Goal: Information Seeking & Learning: Learn about a topic

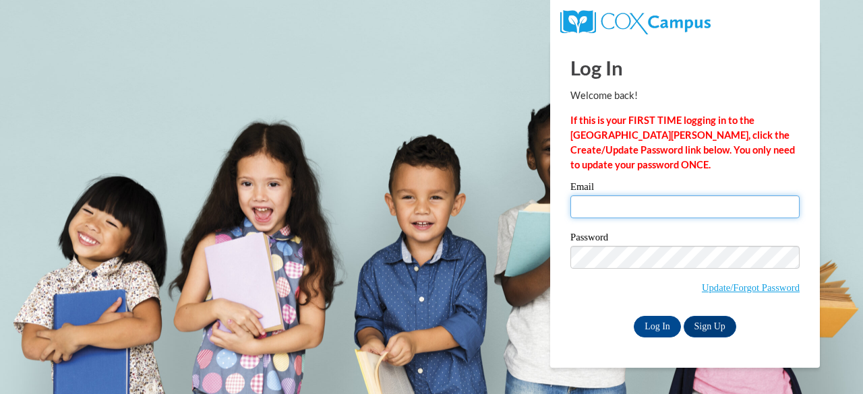
click at [670, 209] on input "Email" at bounding box center [684, 206] width 229 height 23
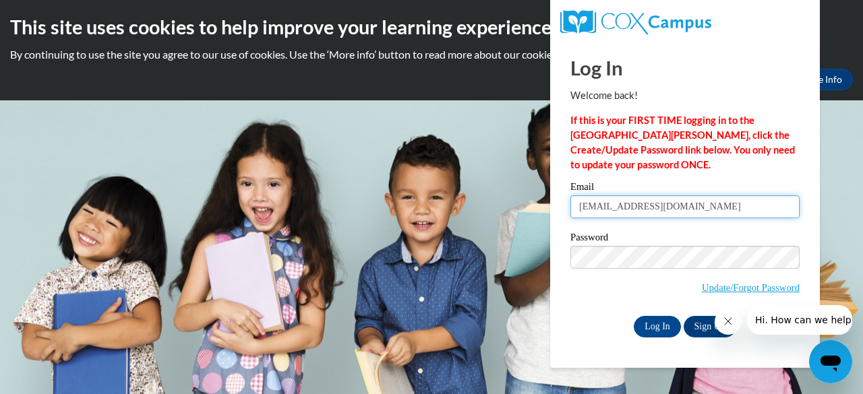
type input "[EMAIL_ADDRESS][DOMAIN_NAME]"
click at [728, 322] on icon "Close message from company" at bounding box center [727, 321] width 11 height 11
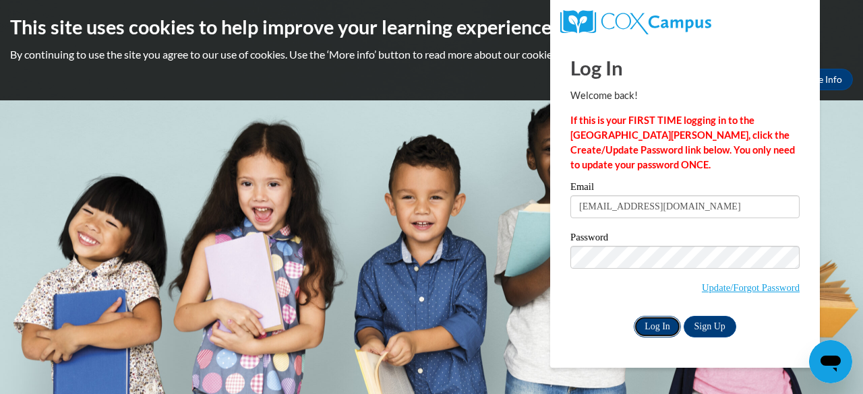
click at [667, 322] on input "Log In" at bounding box center [657, 327] width 47 height 22
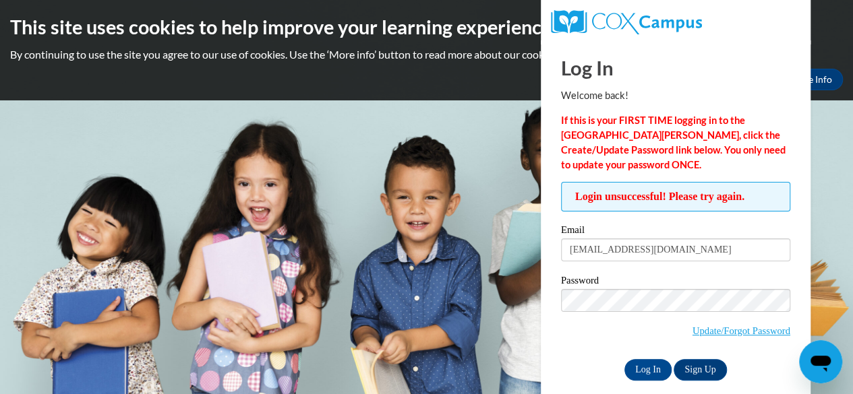
drag, startPoint x: 0, startPoint y: 0, endPoint x: 624, endPoint y: 332, distance: 706.8
click at [624, 332] on span "Update/Forgot Password" at bounding box center [675, 317] width 229 height 56
click at [692, 328] on link "Update/Forgot Password" at bounding box center [741, 331] width 98 height 11
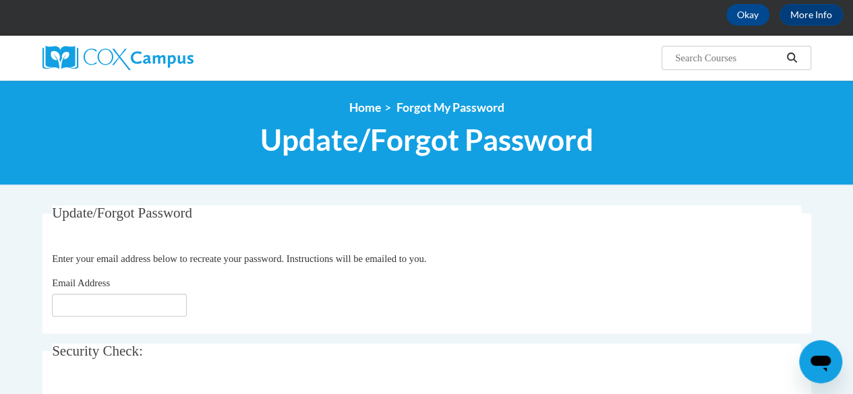
scroll to position [81, 0]
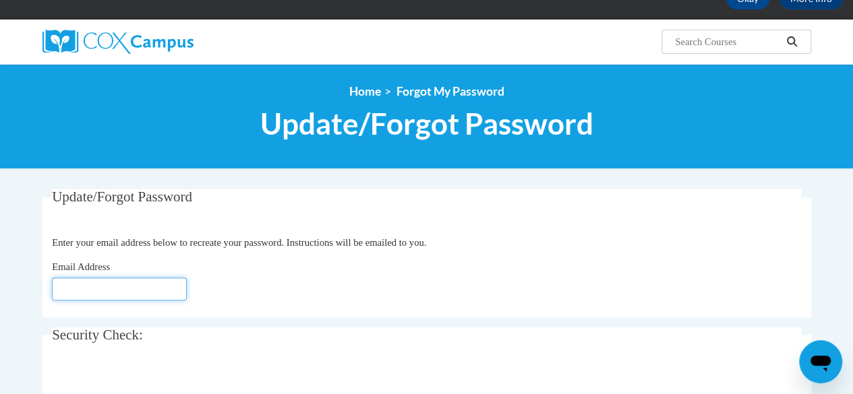
click at [151, 292] on input "Email Address" at bounding box center [119, 289] width 135 height 23
type input "wrightcheryl782@gmail.com"
click at [240, 293] on div "Email Address wrightcheryl782@gmail.com" at bounding box center [426, 280] width 749 height 41
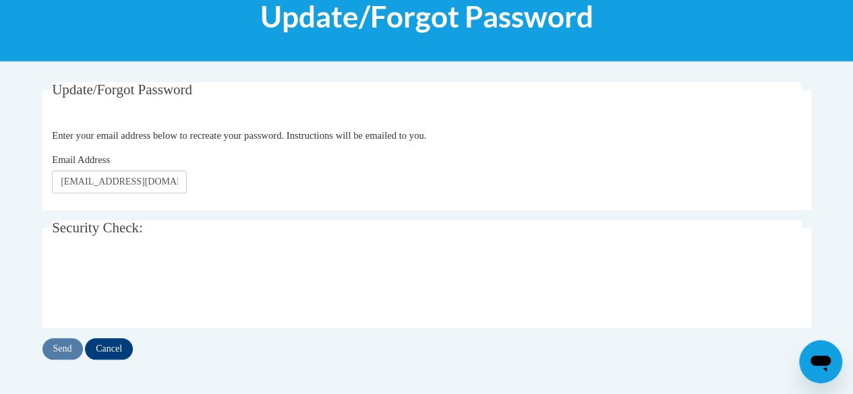
scroll to position [189, 0]
click at [62, 342] on input "Send" at bounding box center [62, 349] width 40 height 22
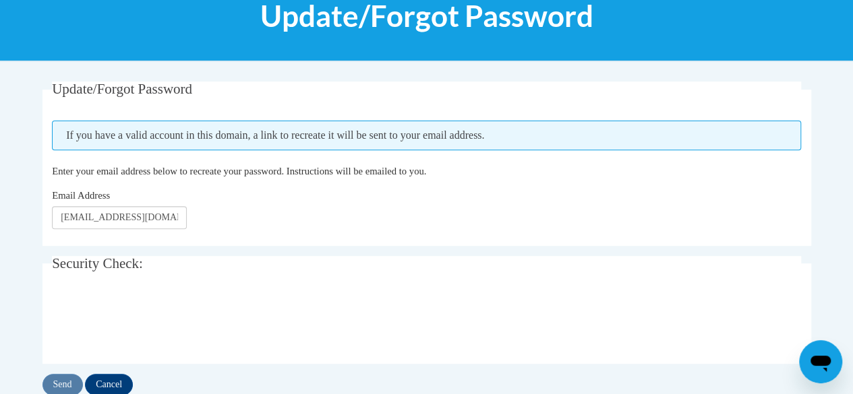
scroll to position [216, 0]
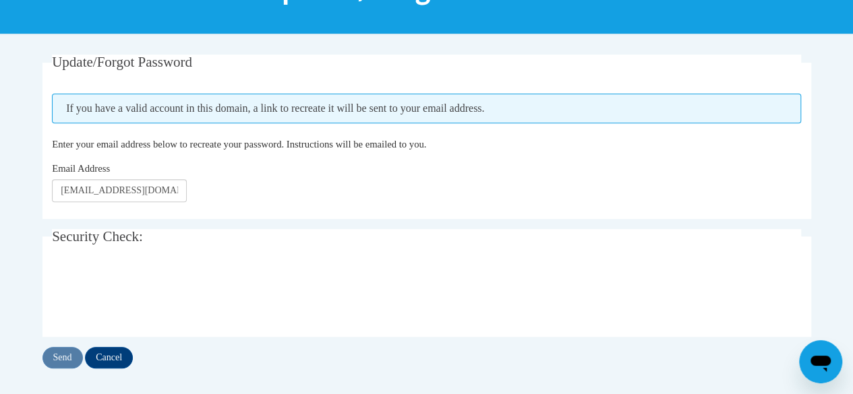
drag, startPoint x: 0, startPoint y: 0, endPoint x: 11, endPoint y: 247, distance: 247.6
click at [11, 247] on body "This site uses cookies to help improve your learning experience. By continuing …" at bounding box center [426, 241] width 853 height 914
click at [116, 363] on input "Cancel" at bounding box center [109, 358] width 48 height 22
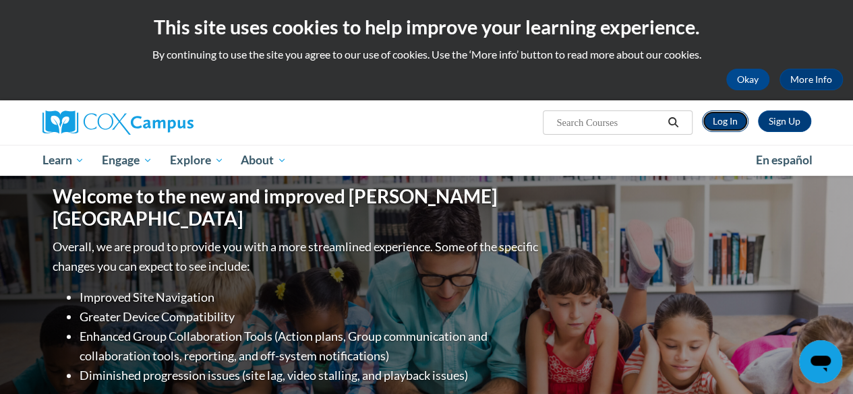
click at [733, 122] on link "Log In" at bounding box center [725, 122] width 47 height 22
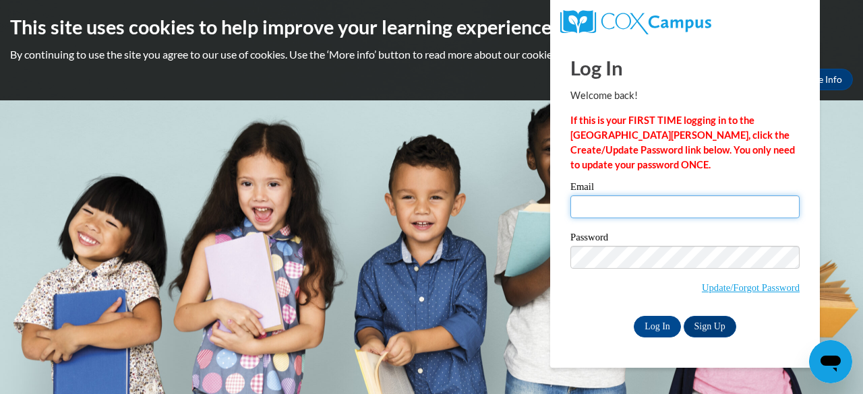
click at [696, 203] on input "Email" at bounding box center [684, 206] width 229 height 23
type input "wrightcheryl782@gmail.com"
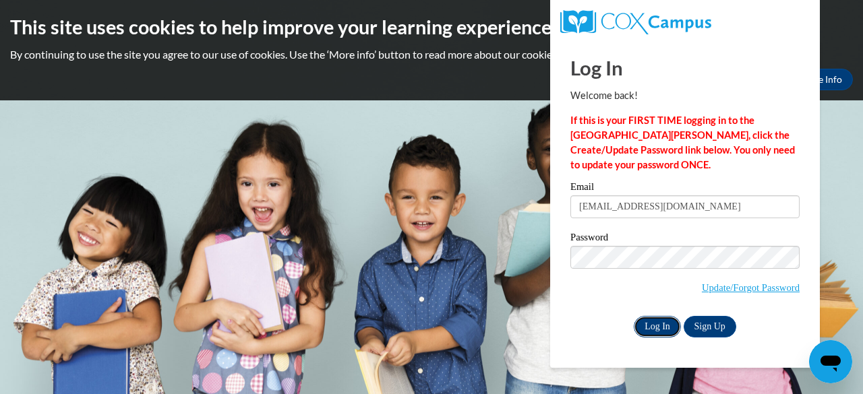
click at [651, 324] on input "Log In" at bounding box center [657, 327] width 47 height 22
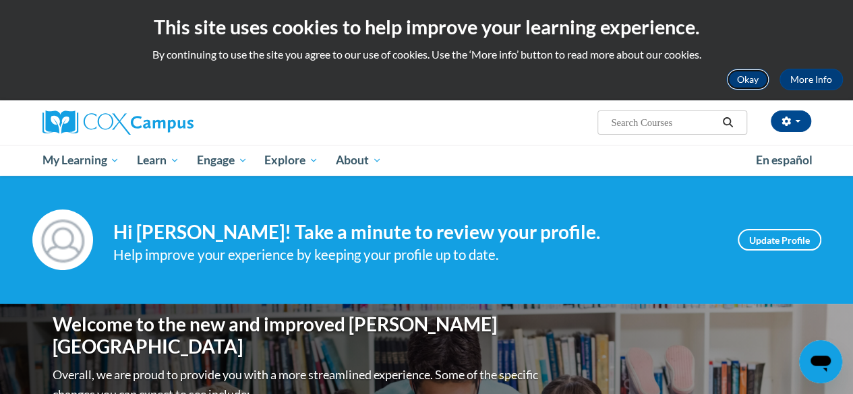
click at [741, 71] on button "Okay" at bounding box center [747, 80] width 43 height 22
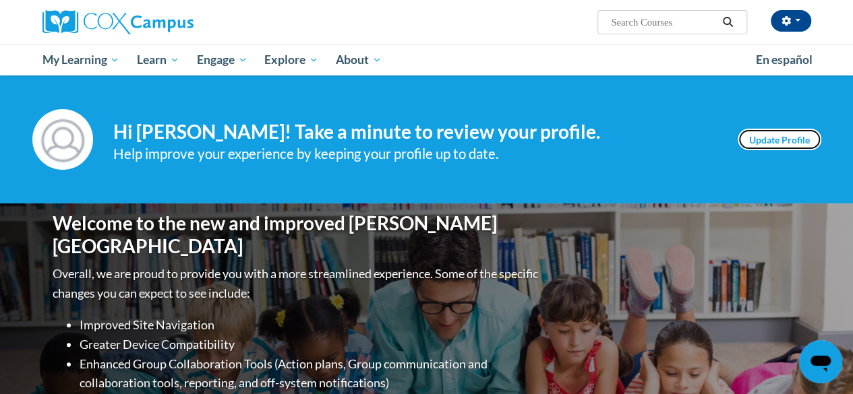
click at [791, 140] on link "Update Profile" at bounding box center [779, 140] width 84 height 22
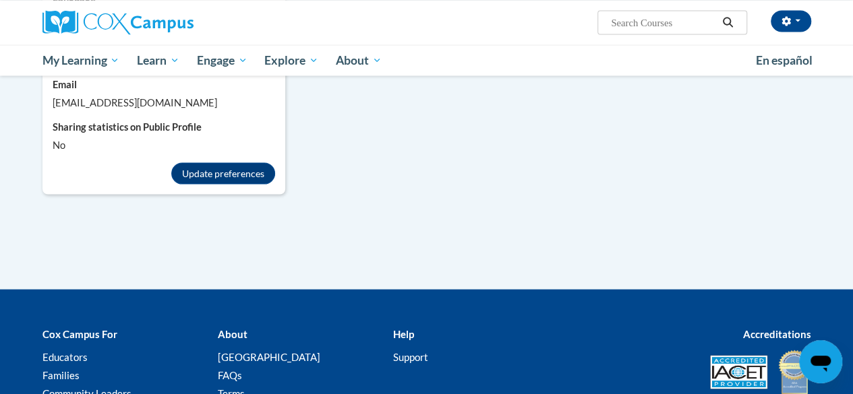
scroll to position [1267, 0]
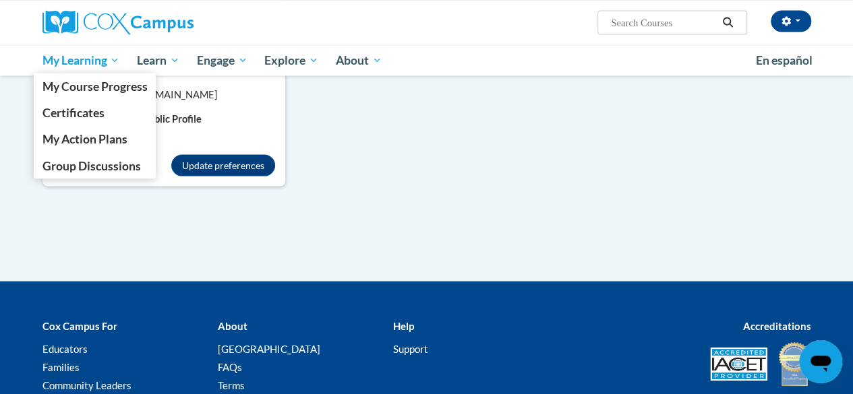
click at [109, 57] on span "My Learning" at bounding box center [81, 60] width 78 height 16
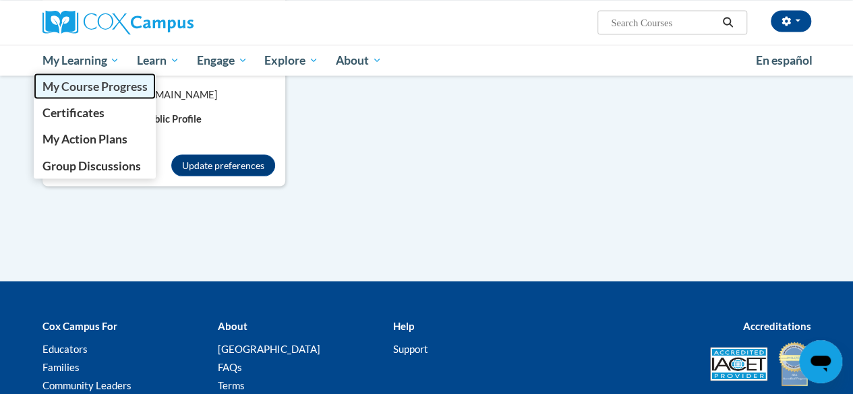
click at [100, 84] on span "My Course Progress" at bounding box center [94, 86] width 105 height 14
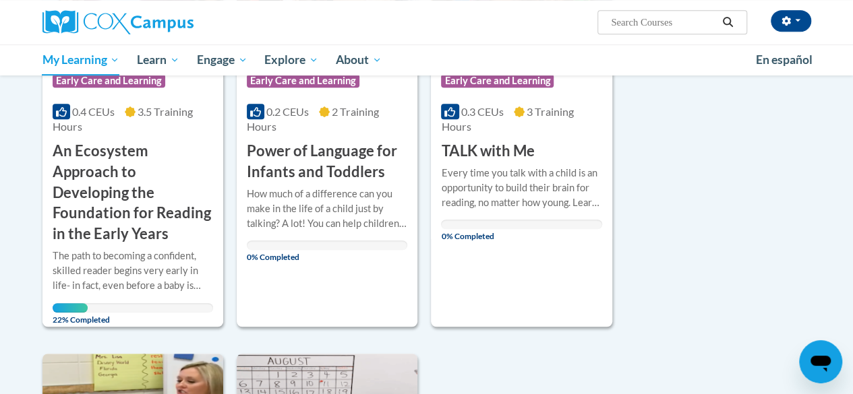
scroll to position [324, 0]
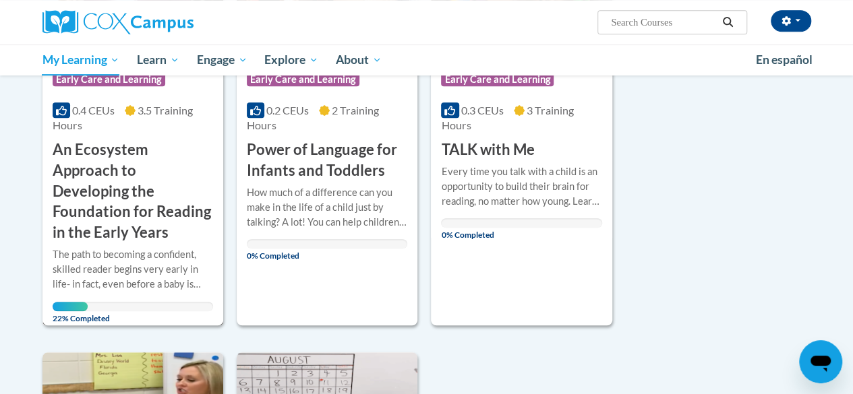
click at [158, 209] on h3 "An Ecosystem Approach to Developing the Foundation for Reading in the Early Yea…" at bounding box center [133, 192] width 160 height 104
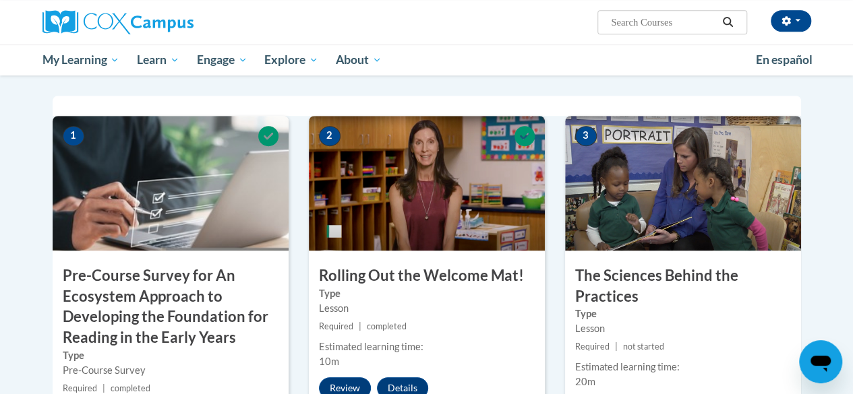
scroll to position [351, 0]
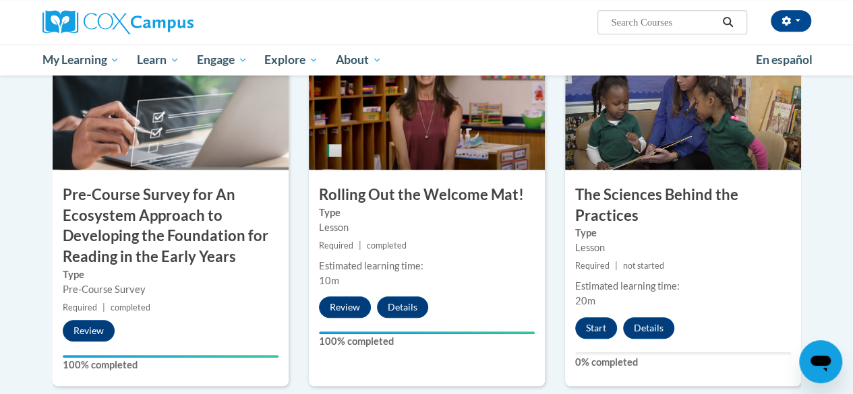
click at [516, 237] on div "2 Rolling Out the Welcome Mat! Type Lesson Required | completed Estimated learn…" at bounding box center [427, 211] width 236 height 352
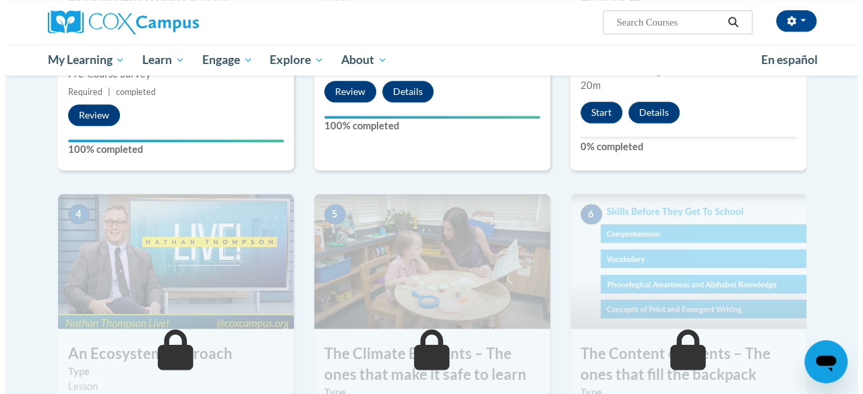
scroll to position [620, 0]
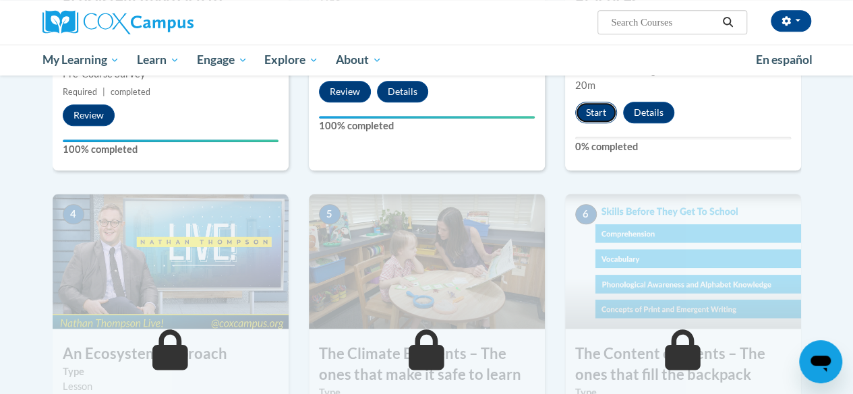
click at [589, 113] on button "Start" at bounding box center [596, 113] width 42 height 22
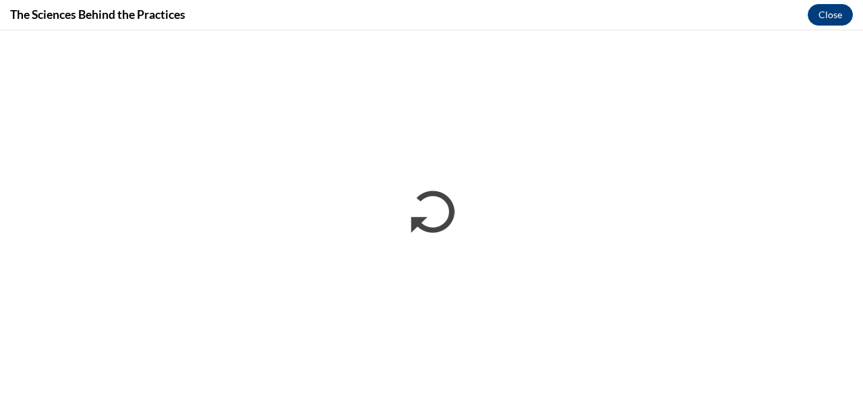
scroll to position [0, 0]
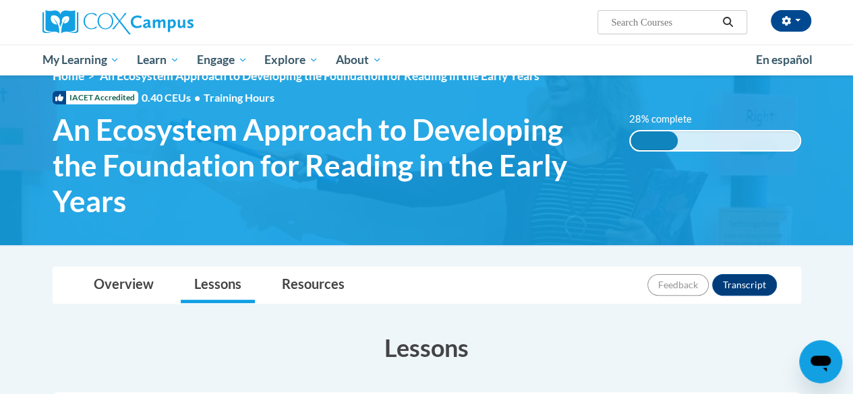
click at [655, 140] on div "28% complete 28% complete 0.001%" at bounding box center [715, 132] width 192 height 40
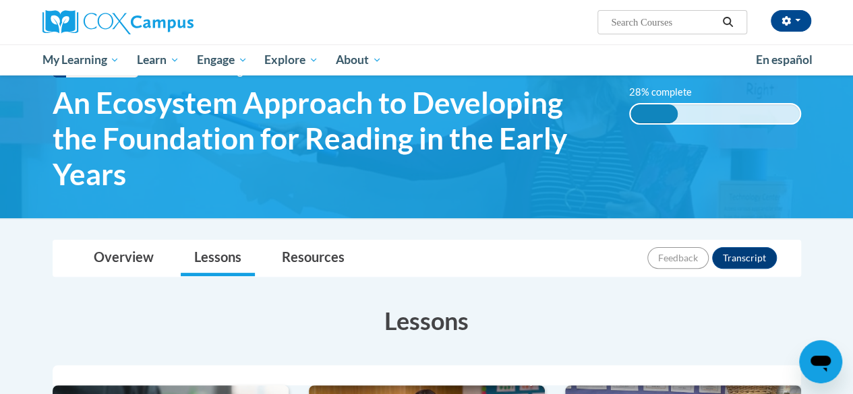
drag, startPoint x: 655, startPoint y: 140, endPoint x: 492, endPoint y: 231, distance: 187.1
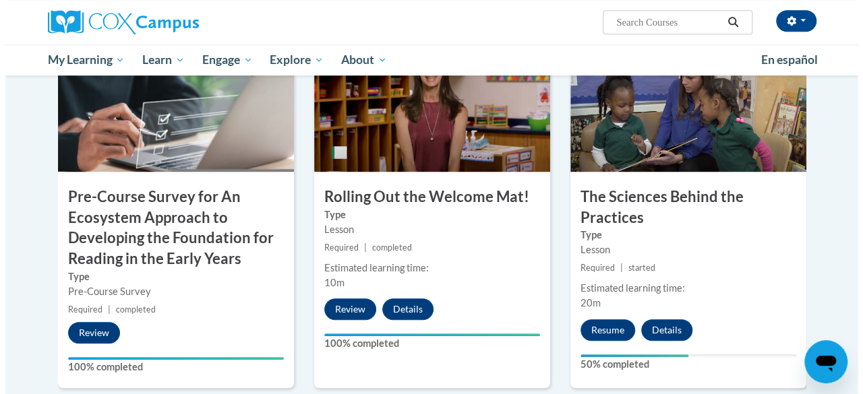
scroll to position [404, 0]
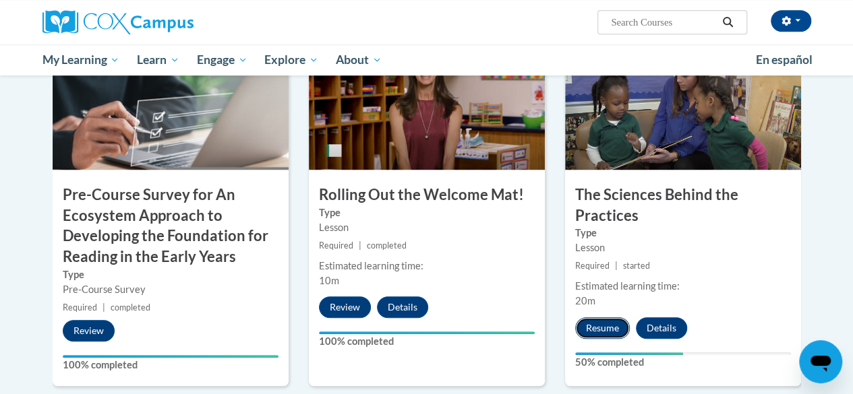
click at [603, 328] on button "Resume" at bounding box center [602, 328] width 55 height 22
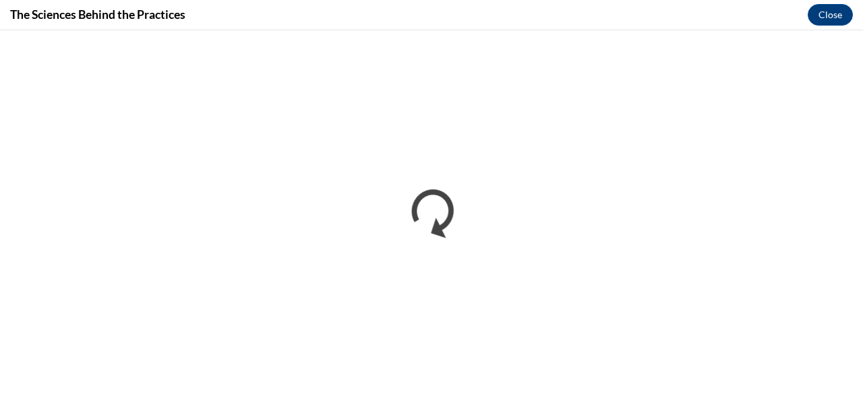
scroll to position [0, 0]
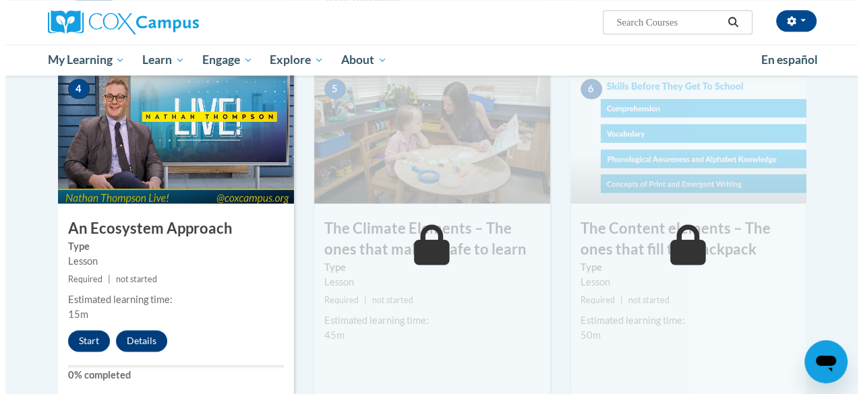
scroll to position [755, 0]
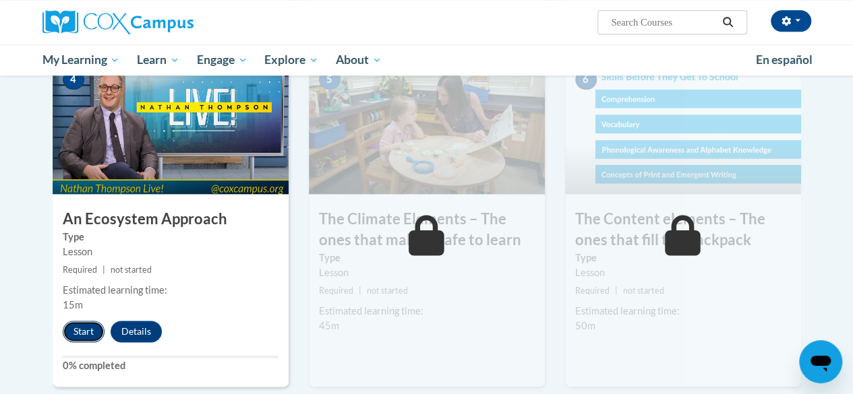
click at [80, 331] on button "Start" at bounding box center [84, 332] width 42 height 22
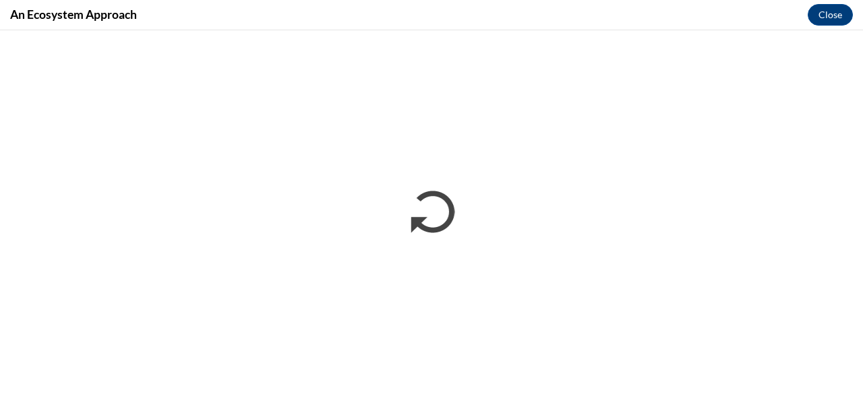
scroll to position [0, 0]
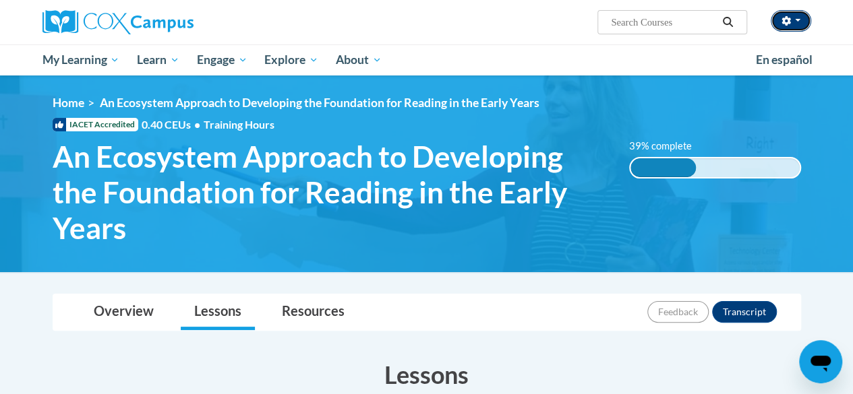
click at [797, 26] on button "button" at bounding box center [790, 21] width 40 height 22
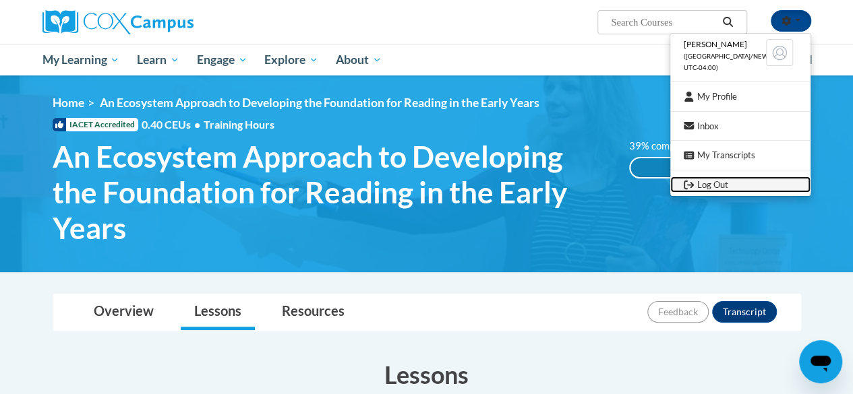
click at [708, 187] on link "Log Out" at bounding box center [740, 185] width 140 height 17
